Goal: Transaction & Acquisition: Purchase product/service

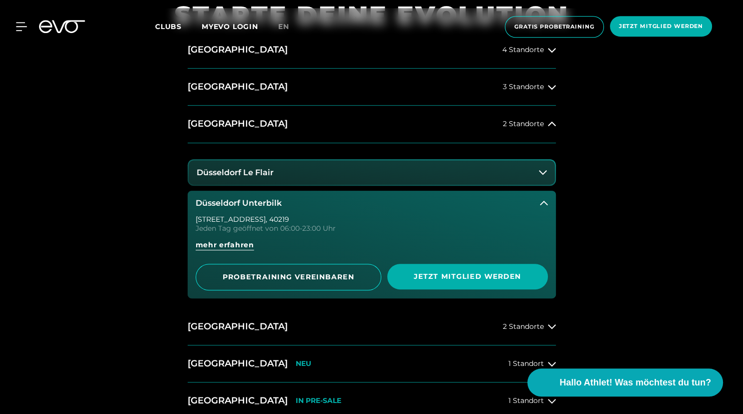
scroll to position [475, 0]
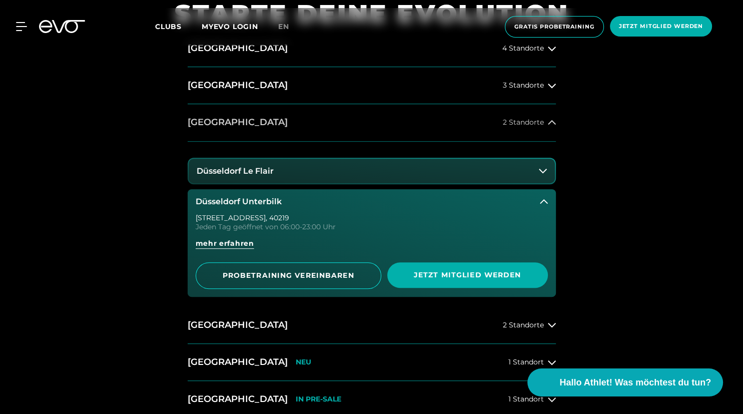
click at [507, 124] on span "2 Standorte" at bounding box center [523, 123] width 41 height 8
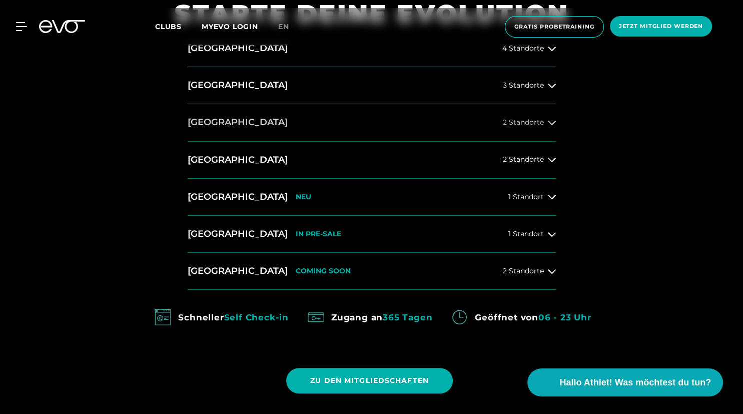
click at [442, 125] on button "[GEOGRAPHIC_DATA] 2 Standorte" at bounding box center [372, 122] width 368 height 37
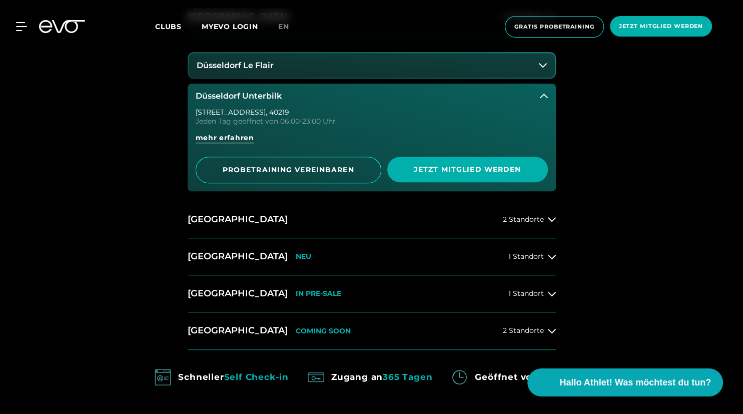
scroll to position [528, 0]
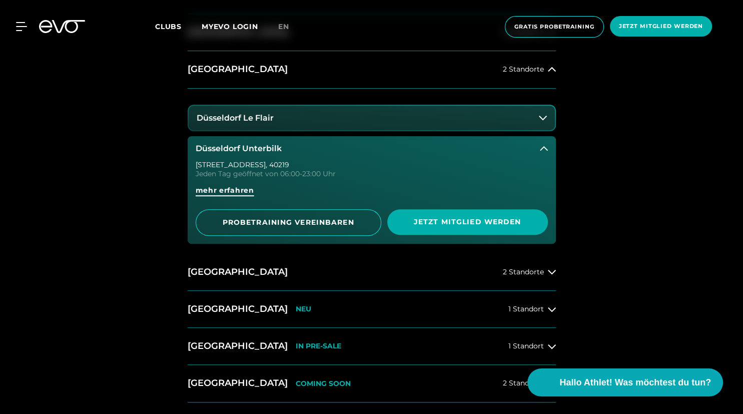
click at [240, 189] on span "mehr erfahren" at bounding box center [225, 190] width 59 height 11
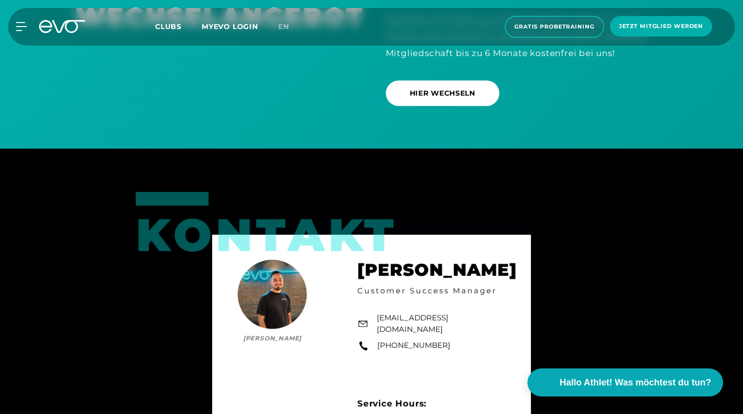
scroll to position [2711, 0]
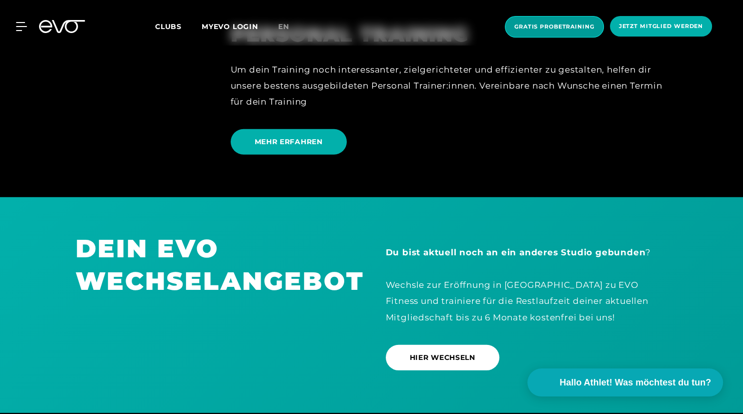
click at [553, 27] on span "Gratis Probetraining" at bounding box center [554, 27] width 80 height 9
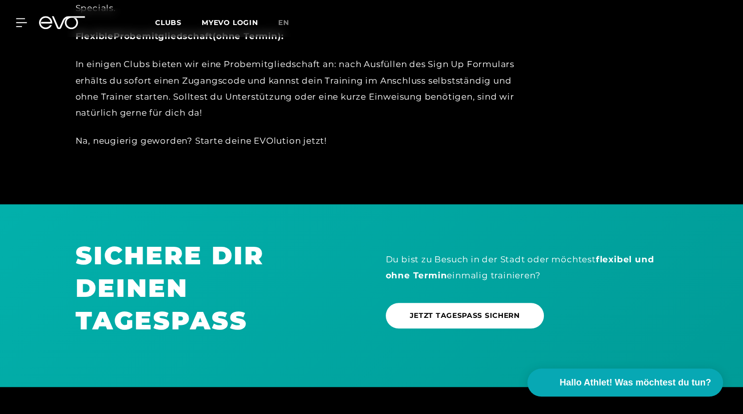
scroll to position [594, 0]
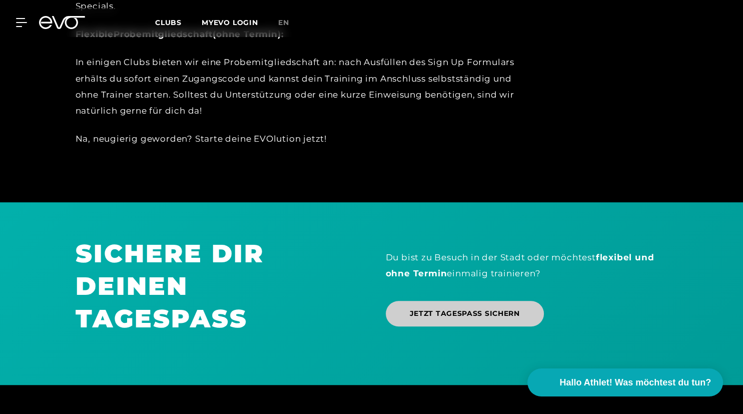
click at [469, 309] on span "JETZT TAGESPASS SICHERN" at bounding box center [465, 313] width 110 height 11
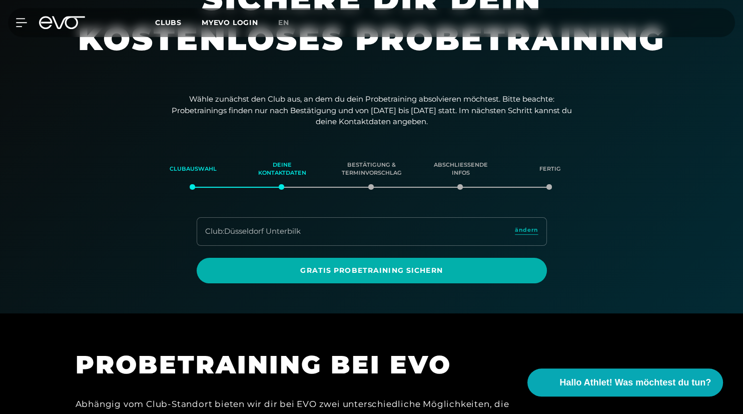
scroll to position [158, 0]
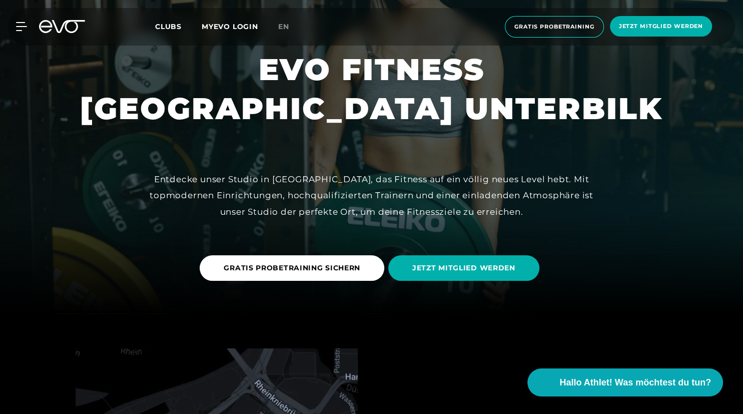
scroll to position [106, 0]
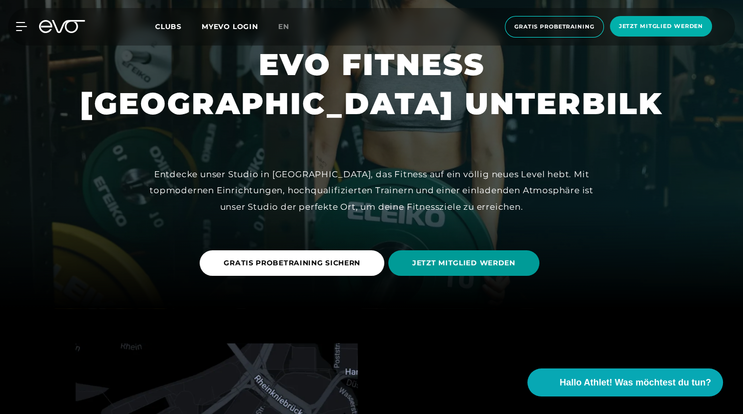
click at [440, 266] on span "JETZT MITGLIED WERDEN" at bounding box center [463, 263] width 103 height 11
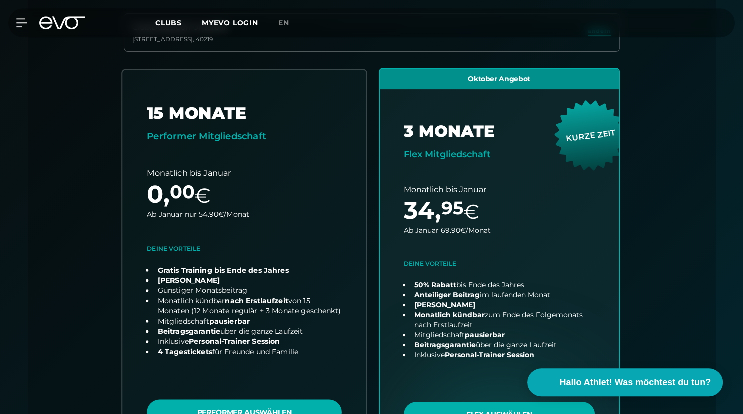
scroll to position [274, 0]
